Goal: Complete application form: Complete application form

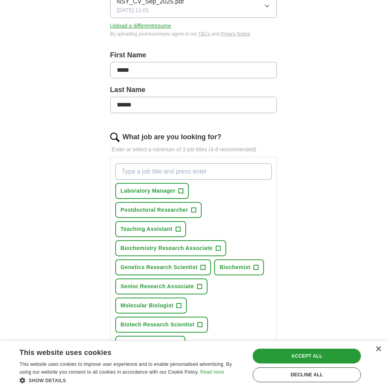
scroll to position [142, 0]
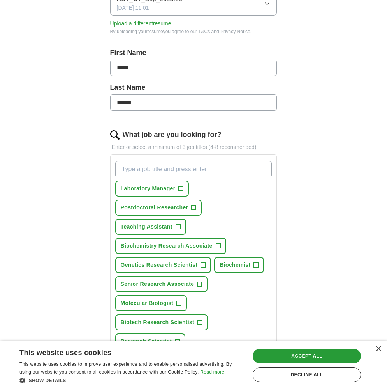
click at [182, 187] on span "+" at bounding box center [181, 189] width 5 height 6
click at [178, 226] on span "+" at bounding box center [178, 227] width 5 height 6
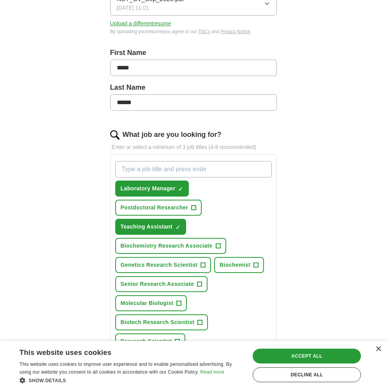
click at [219, 244] on span "+" at bounding box center [218, 246] width 5 height 6
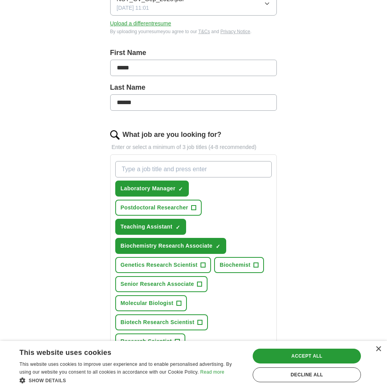
click at [203, 263] on span "+" at bounding box center [203, 265] width 5 height 6
click at [256, 264] on span "+" at bounding box center [256, 265] width 5 height 6
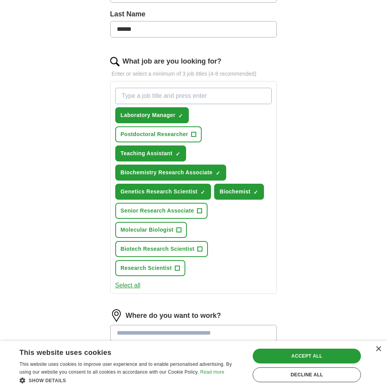
scroll to position [217, 0]
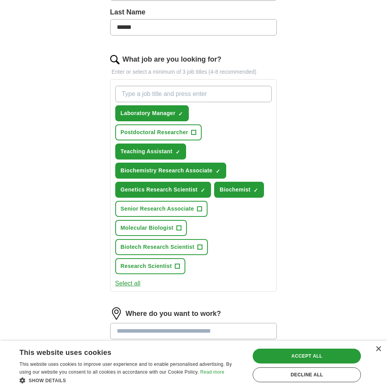
click at [182, 223] on button "Molecular Biologist +" at bounding box center [151, 228] width 72 height 16
click at [180, 263] on span "+" at bounding box center [177, 266] width 5 height 6
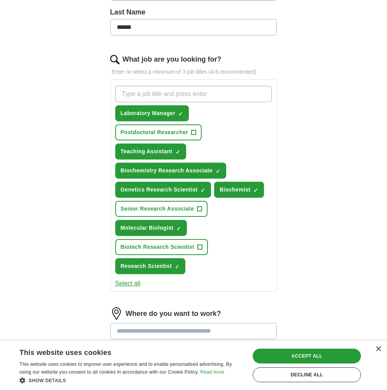
click at [198, 245] on span "+" at bounding box center [200, 247] width 5 height 6
click at [195, 210] on button "Senior Research Associate +" at bounding box center [161, 209] width 93 height 16
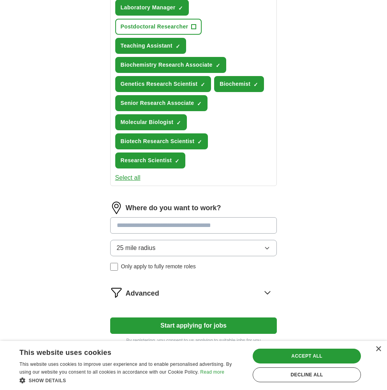
scroll to position [323, 0]
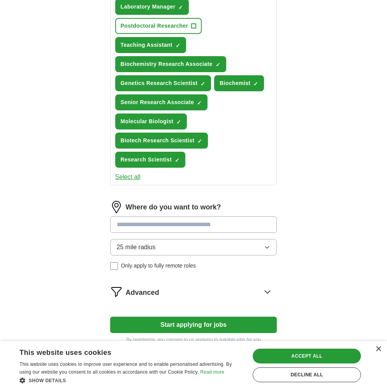
click at [200, 226] on input at bounding box center [193, 224] width 167 height 16
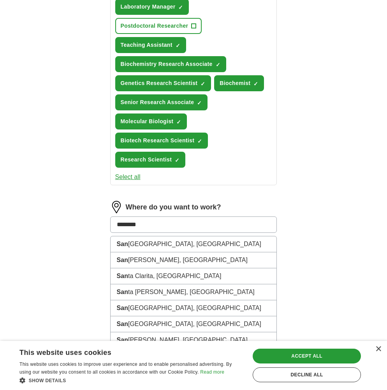
type input "*********"
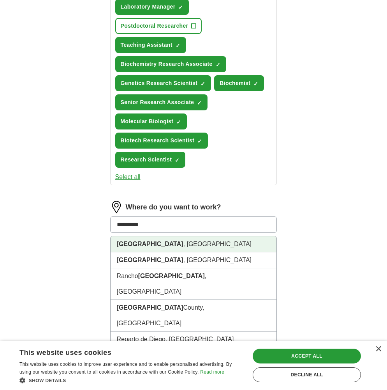
click at [200, 245] on li "[GEOGRAPHIC_DATA] , [GEOGRAPHIC_DATA]" at bounding box center [194, 244] width 166 height 16
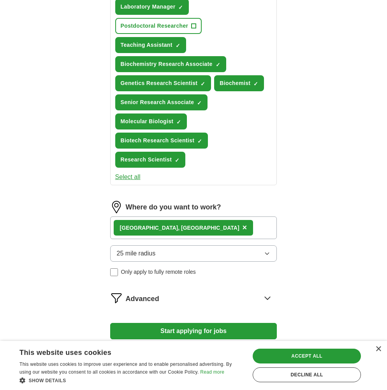
click at [188, 254] on button "25 mile radius" at bounding box center [193, 253] width 167 height 16
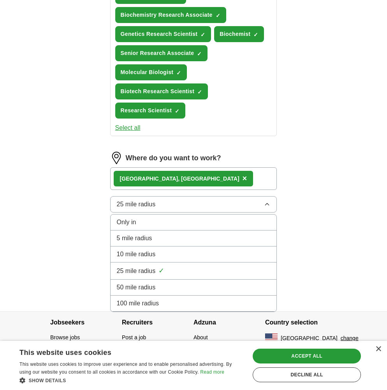
scroll to position [373, 0]
click at [172, 300] on div "100 mile radius" at bounding box center [194, 303] width 154 height 9
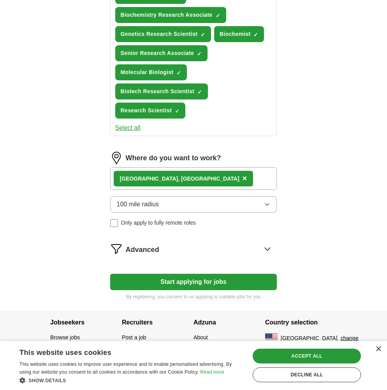
click at [266, 248] on icon at bounding box center [267, 248] width 5 height 3
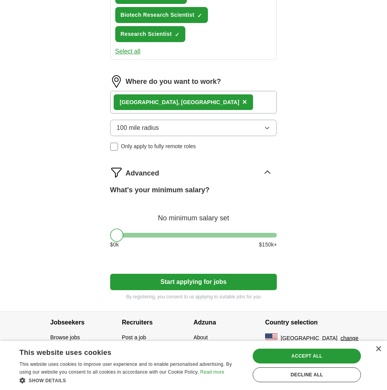
scroll to position [449, 0]
click at [205, 281] on button "Start applying for jobs" at bounding box center [193, 282] width 167 height 16
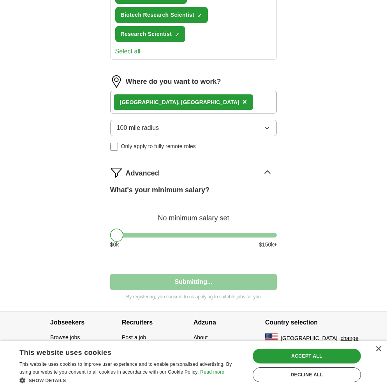
select select "**"
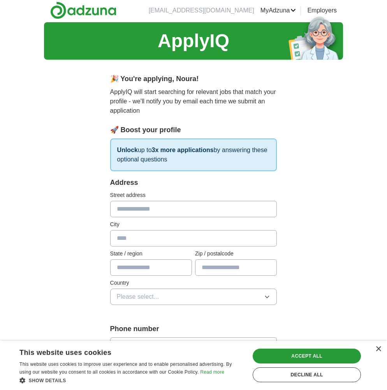
scroll to position [0, 0]
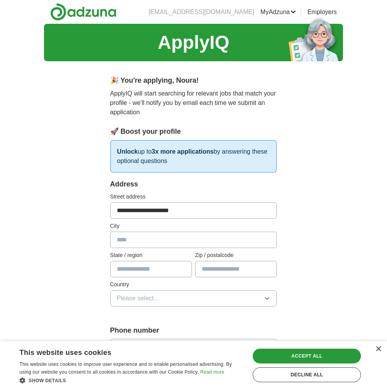
type input "**********"
type input "********"
type input "**"
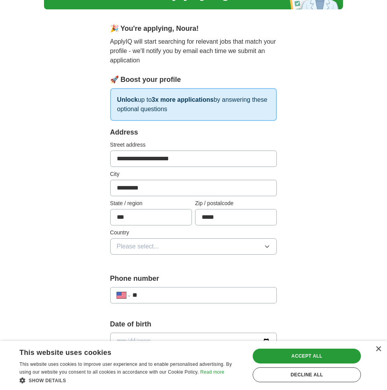
scroll to position [64, 0]
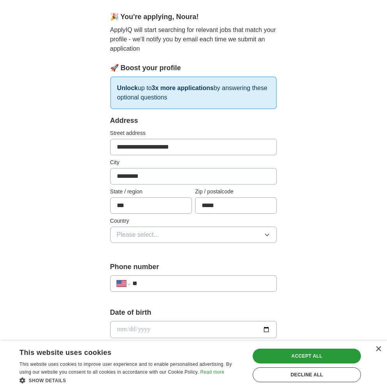
type input "*****"
click at [148, 235] on span "Please select..." at bounding box center [138, 234] width 42 height 9
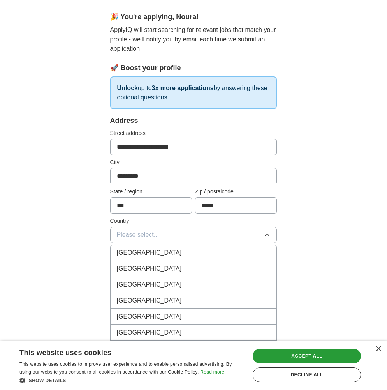
click at [152, 267] on span "[GEOGRAPHIC_DATA]" at bounding box center [149, 268] width 65 height 9
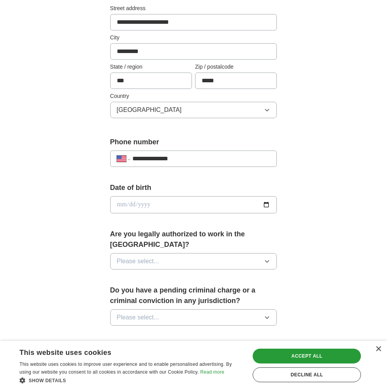
scroll to position [203, 0]
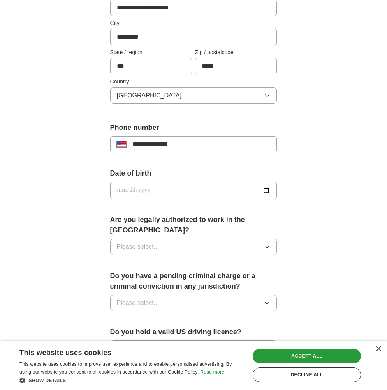
type input "**********"
click at [140, 190] on input "date" at bounding box center [193, 190] width 167 height 17
click at [131, 190] on input "date" at bounding box center [193, 190] width 167 height 17
click at [181, 190] on input "date" at bounding box center [193, 190] width 167 height 17
click at [194, 239] on button "Please select..." at bounding box center [193, 247] width 167 height 16
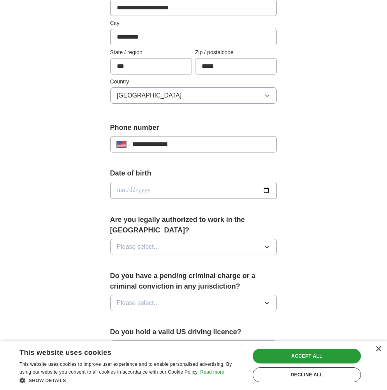
click at [120, 190] on input "date" at bounding box center [193, 190] width 167 height 17
type input "**********"
click at [186, 205] on div "**********" at bounding box center [193, 186] width 167 height 37
click at [178, 239] on button "Please select..." at bounding box center [193, 247] width 167 height 16
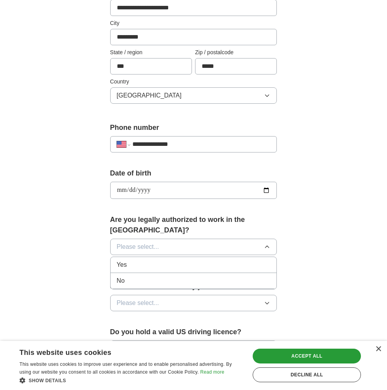
click at [172, 260] on div "Yes" at bounding box center [194, 264] width 154 height 9
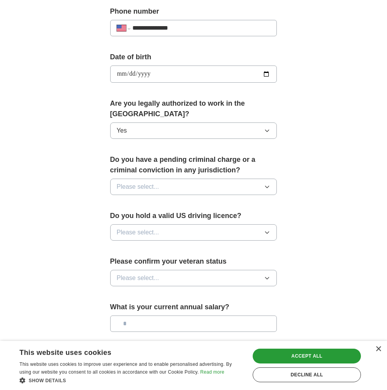
scroll to position [323, 0]
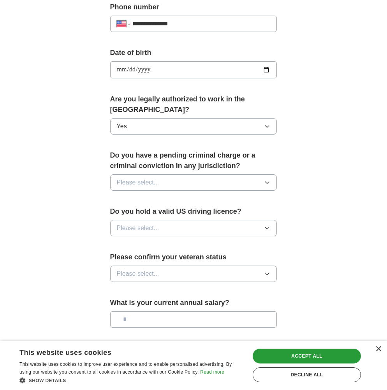
click at [162, 174] on button "Please select..." at bounding box center [193, 182] width 167 height 16
click at [157, 212] on div "No" at bounding box center [194, 216] width 154 height 9
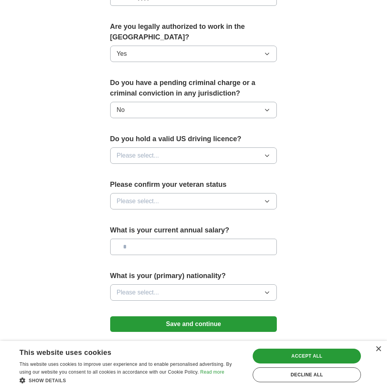
scroll to position [400, 0]
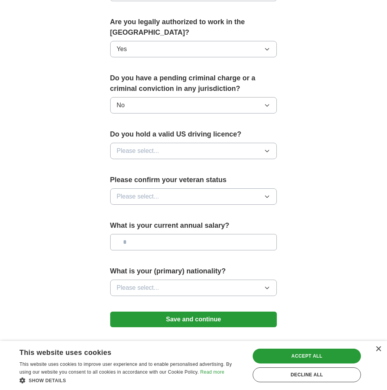
click at [172, 143] on button "Please select..." at bounding box center [193, 151] width 167 height 16
click at [169, 164] on div "Yes" at bounding box center [194, 168] width 154 height 9
click at [177, 188] on button "Please select..." at bounding box center [193, 196] width 167 height 16
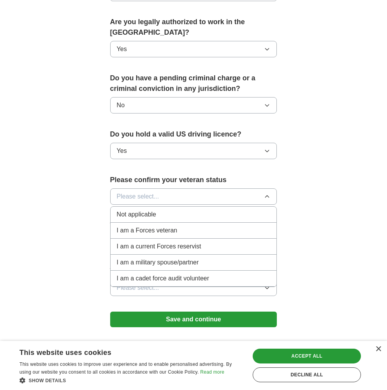
click at [189, 210] on div "Not applicable" at bounding box center [194, 214] width 154 height 9
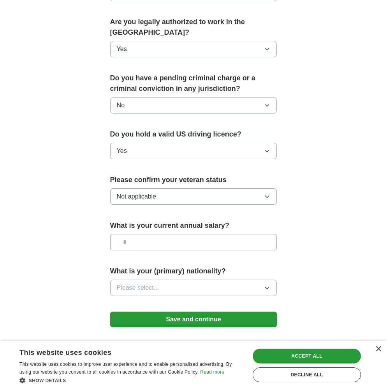
click at [182, 234] on input "text" at bounding box center [193, 242] width 167 height 16
type input "*******"
click at [208, 279] on button "Please select..." at bounding box center [193, 287] width 167 height 16
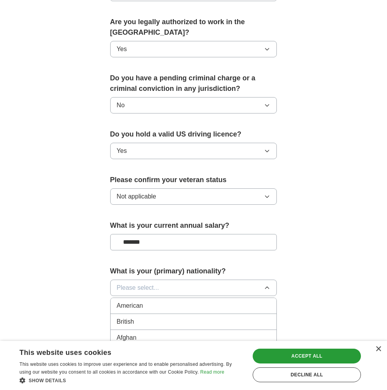
click at [195, 301] on div "American" at bounding box center [194, 305] width 154 height 9
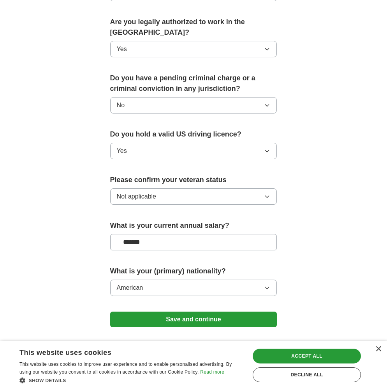
click at [193, 311] on button "Save and continue" at bounding box center [193, 319] width 167 height 16
